Goal: Task Accomplishment & Management: Manage account settings

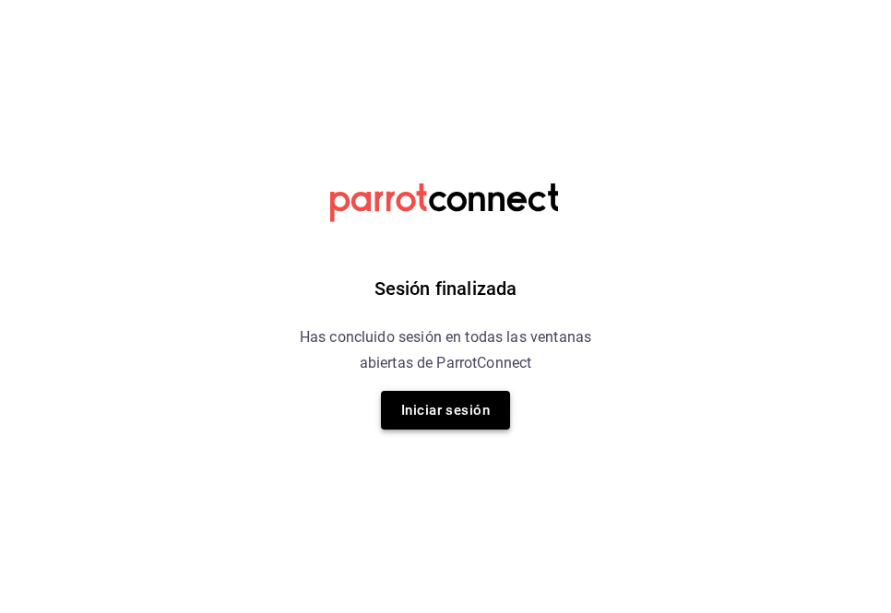
click at [454, 416] on button "Iniciar sesión" at bounding box center [445, 410] width 129 height 39
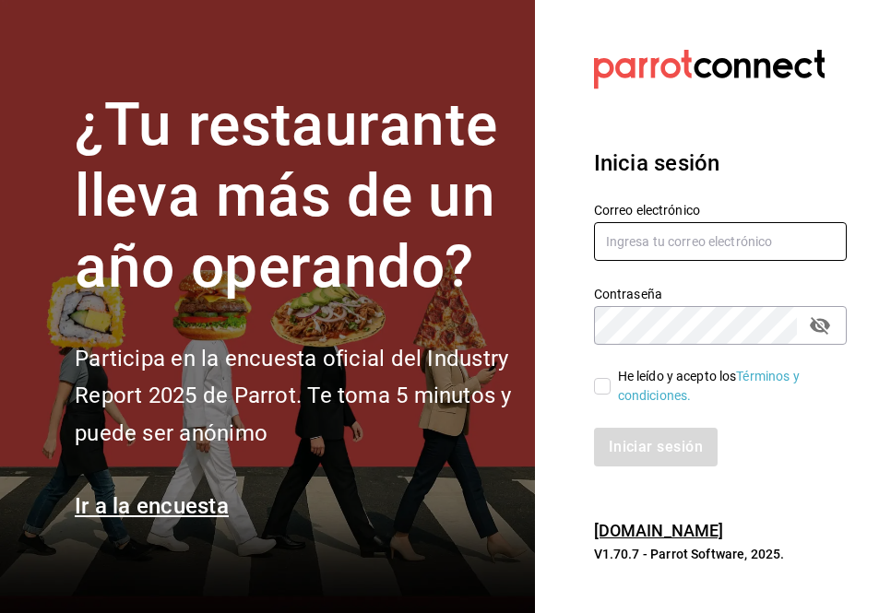
type input "facturacion@makupoke.com"
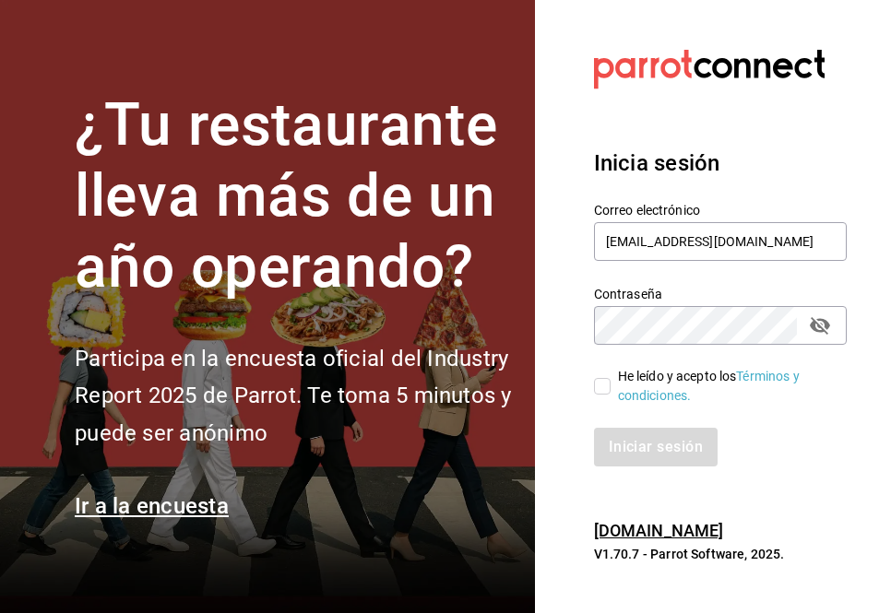
click at [604, 383] on input "He leído y acepto los Términos y condiciones." at bounding box center [602, 386] width 17 height 17
checkbox input "true"
click at [632, 436] on button "Iniciar sesión" at bounding box center [656, 447] width 125 height 39
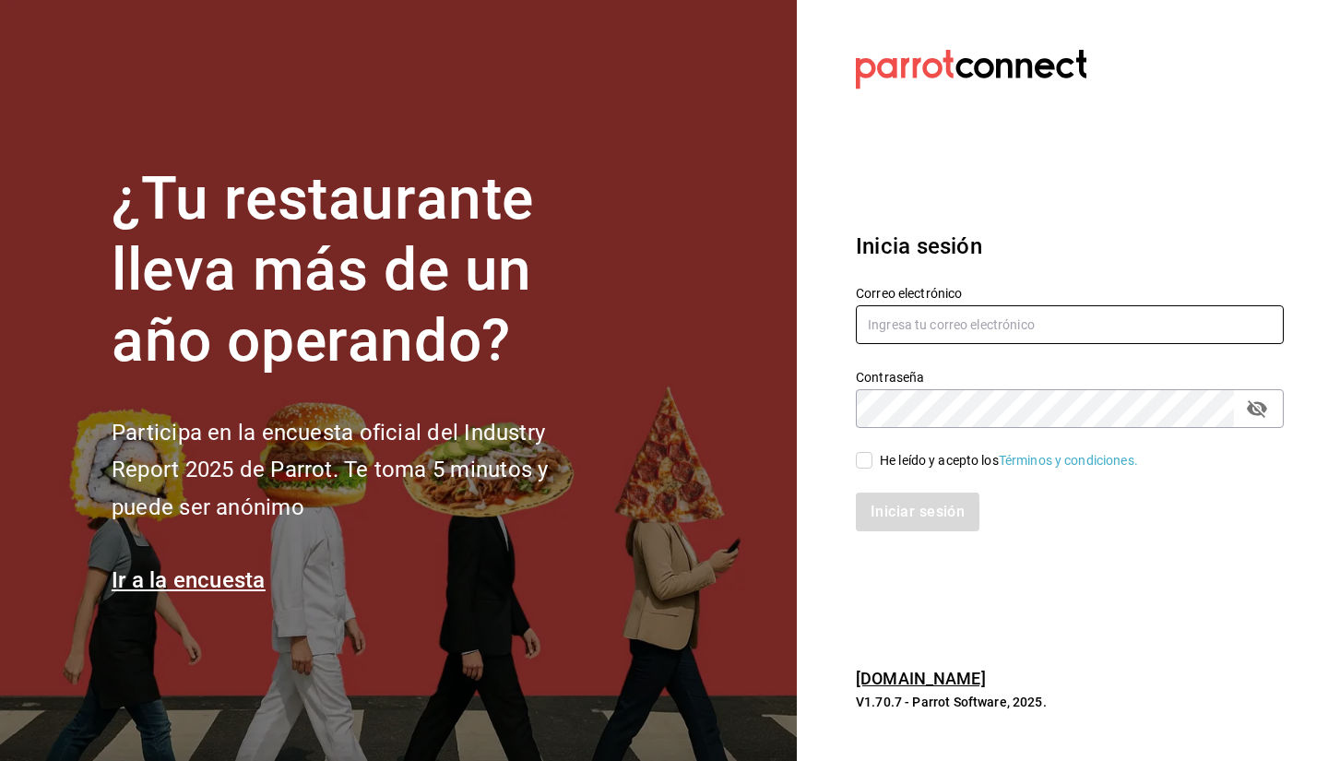
type input "facturacion@makupoke.com"
click at [884, 465] on div "He leído y acepto los Términos y condiciones." at bounding box center [1009, 460] width 258 height 19
click at [873, 465] on input "He leído y acepto los Términos y condiciones." at bounding box center [864, 460] width 17 height 17
checkbox input "true"
click at [914, 514] on button "Iniciar sesión" at bounding box center [918, 512] width 125 height 39
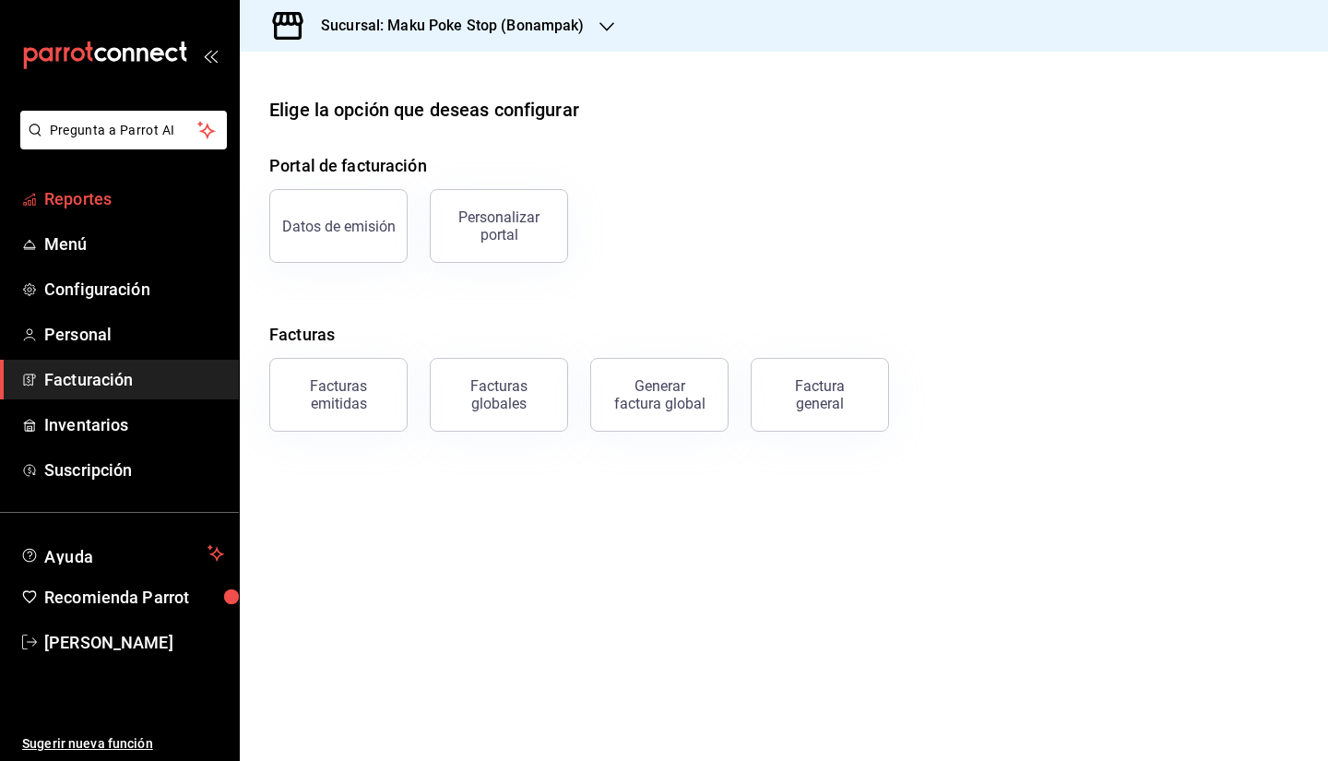
click at [132, 208] on span "Reportes" at bounding box center [134, 198] width 180 height 25
